Goal: Information Seeking & Learning: Learn about a topic

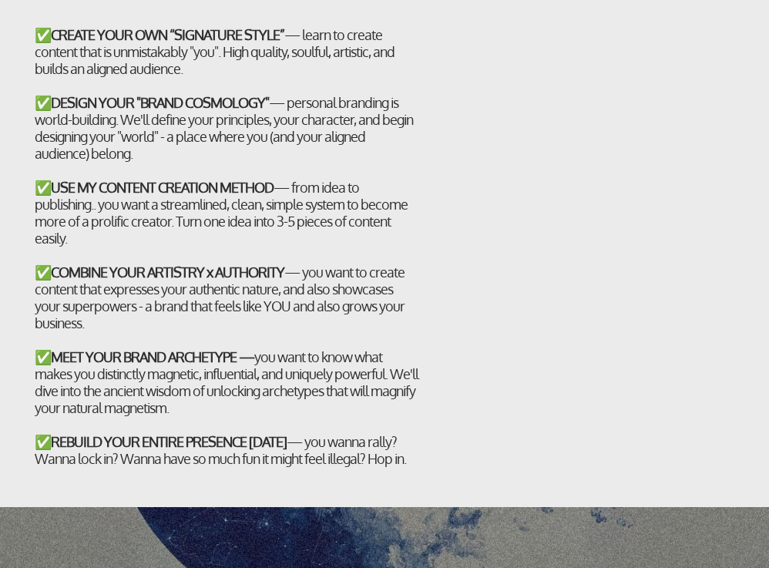
scroll to position [4016, 0]
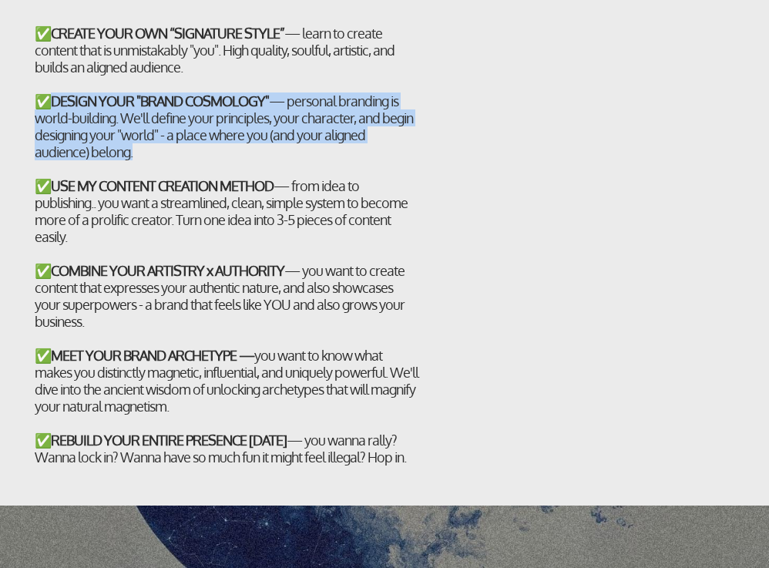
drag, startPoint x: 129, startPoint y: 198, endPoint x: 52, endPoint y: 146, distance: 93.1
click at [52, 146] on div "✅ DESIGN YOUR "BRAND COSMOLOGY" — personal branding is world-building. We'll de…" at bounding box center [228, 287] width 386 height 390
copy div "DESIGN YOUR "BRAND COSMOLOGY" — personal branding is world-building. We'll defi…"
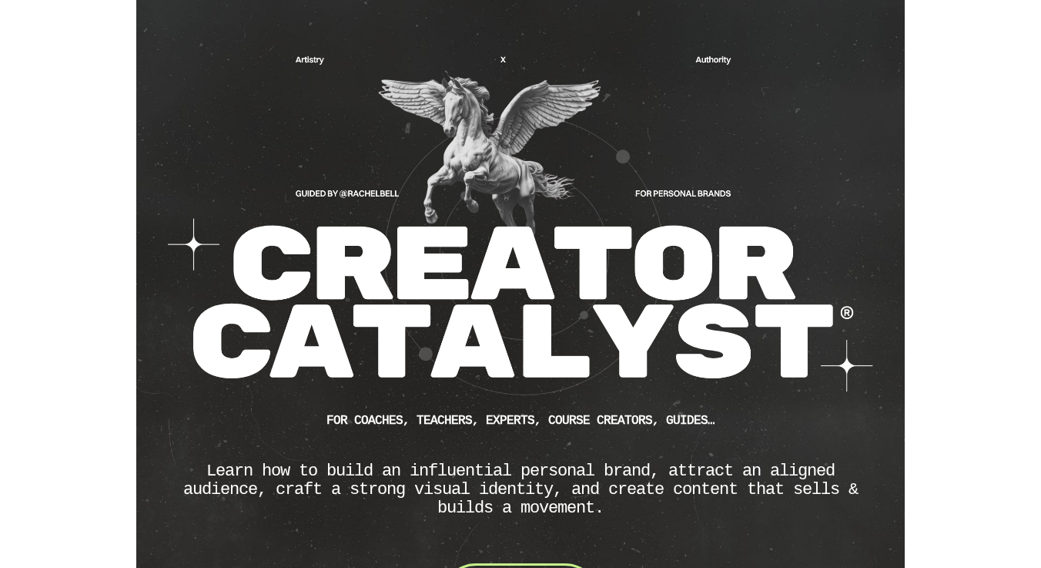
scroll to position [0, 0]
